Goal: Check status: Check status

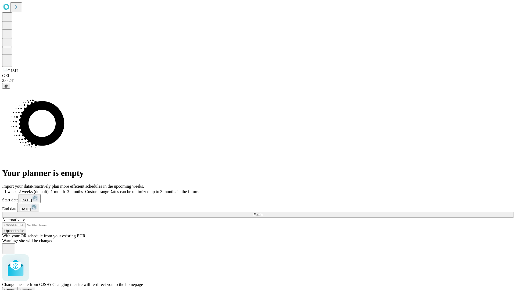
click at [33, 288] on span "Confirm" at bounding box center [26, 290] width 13 height 4
click at [17, 189] on label "1 week" at bounding box center [9, 191] width 15 height 5
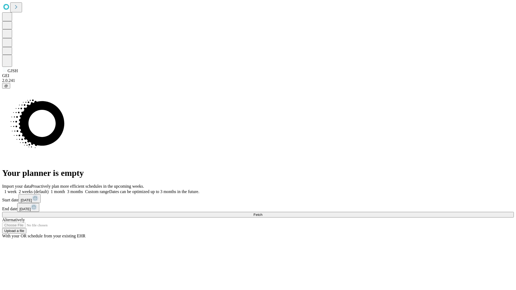
click at [262, 213] on span "Fetch" at bounding box center [257, 215] width 9 height 4
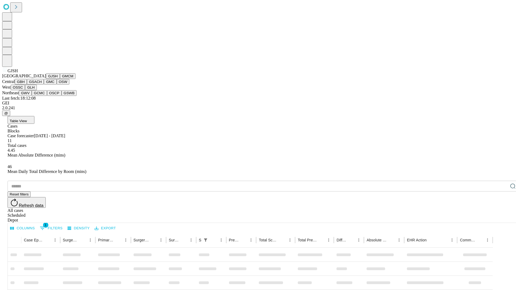
click at [60, 79] on button "GMCM" at bounding box center [68, 76] width 16 height 6
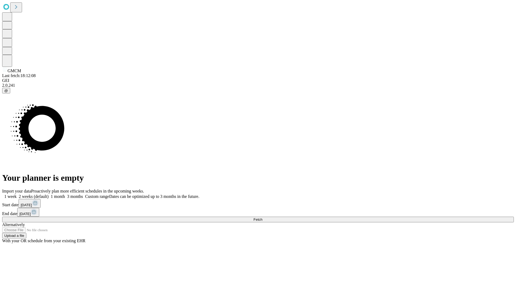
click at [17, 194] on label "1 week" at bounding box center [9, 196] width 15 height 5
click at [262, 218] on span "Fetch" at bounding box center [257, 220] width 9 height 4
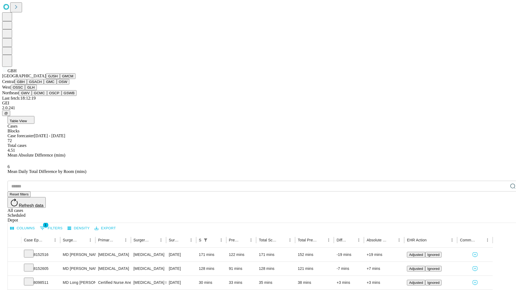
click at [42, 85] on button "GSACH" at bounding box center [35, 82] width 17 height 6
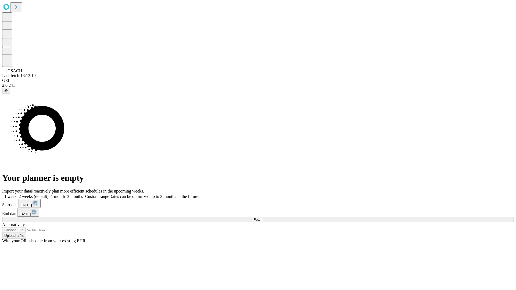
click at [17, 194] on label "1 week" at bounding box center [9, 196] width 15 height 5
click at [262, 218] on span "Fetch" at bounding box center [257, 220] width 9 height 4
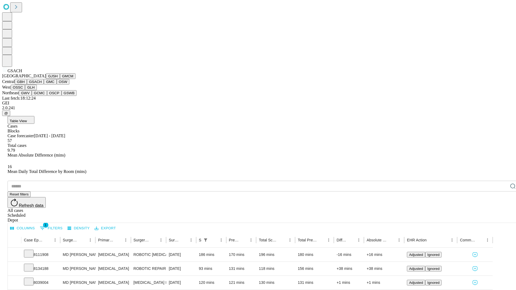
click at [44, 85] on button "GMC" at bounding box center [50, 82] width 13 height 6
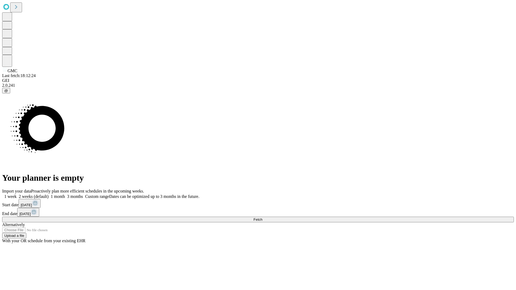
click at [262, 218] on span "Fetch" at bounding box center [257, 220] width 9 height 4
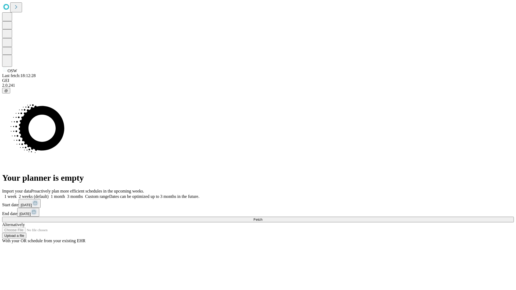
click at [262, 218] on span "Fetch" at bounding box center [257, 220] width 9 height 4
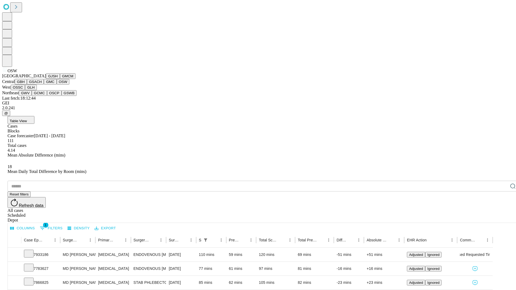
click at [25, 90] on button "OSSC" at bounding box center [18, 88] width 15 height 6
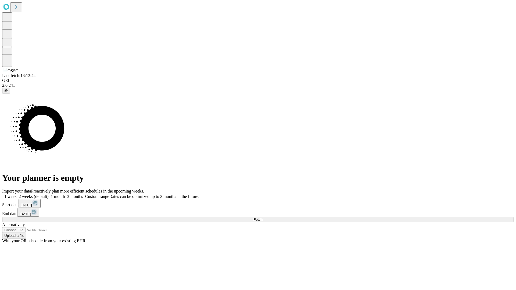
click at [17, 194] on label "1 week" at bounding box center [9, 196] width 15 height 5
click at [262, 218] on span "Fetch" at bounding box center [257, 220] width 9 height 4
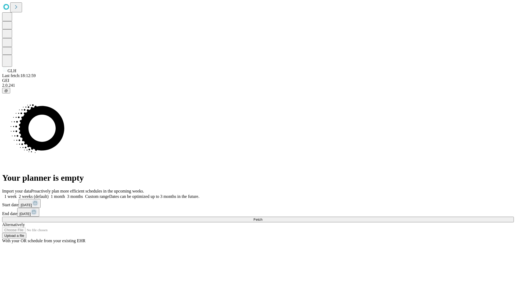
click at [17, 194] on label "1 week" at bounding box center [9, 196] width 15 height 5
click at [262, 218] on span "Fetch" at bounding box center [257, 220] width 9 height 4
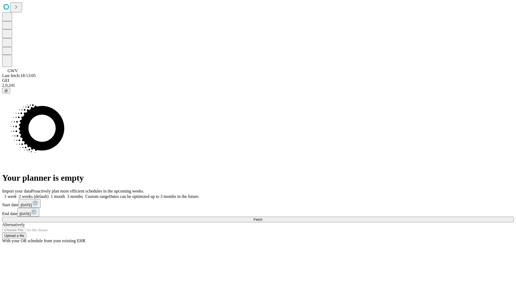
click at [17, 194] on label "1 week" at bounding box center [9, 196] width 15 height 5
click at [262, 218] on span "Fetch" at bounding box center [257, 220] width 9 height 4
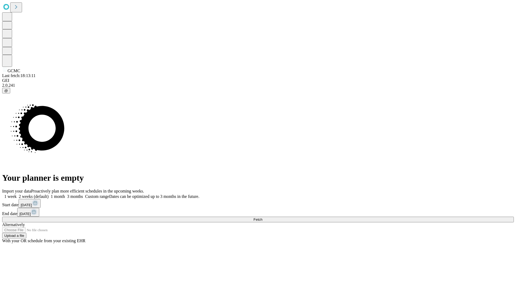
click at [17, 194] on label "1 week" at bounding box center [9, 196] width 15 height 5
click at [262, 218] on span "Fetch" at bounding box center [257, 220] width 9 height 4
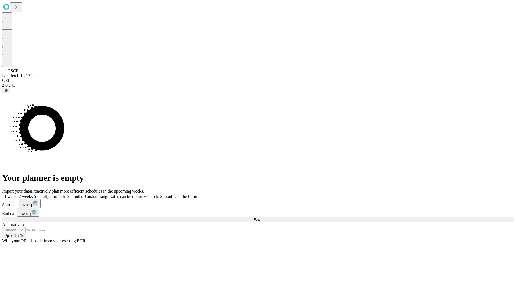
click at [17, 194] on label "1 week" at bounding box center [9, 196] width 15 height 5
click at [262, 218] on span "Fetch" at bounding box center [257, 220] width 9 height 4
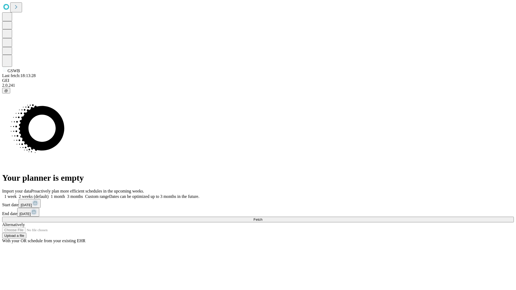
click at [17, 194] on label "1 week" at bounding box center [9, 196] width 15 height 5
click at [262, 218] on span "Fetch" at bounding box center [257, 220] width 9 height 4
